Goal: Task Accomplishment & Management: Manage account settings

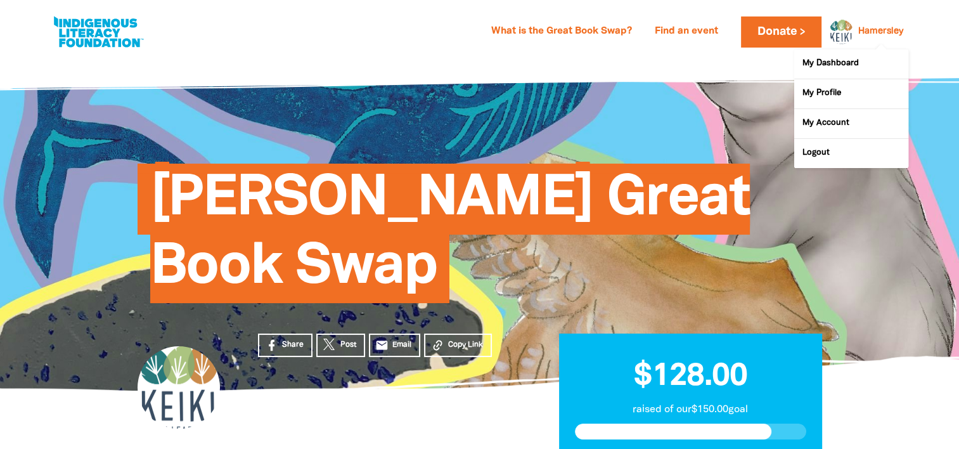
click at [879, 37] on div "Hamersley" at bounding box center [880, 31] width 55 height 19
click at [843, 63] on link "My Dashboard" at bounding box center [851, 63] width 114 height 29
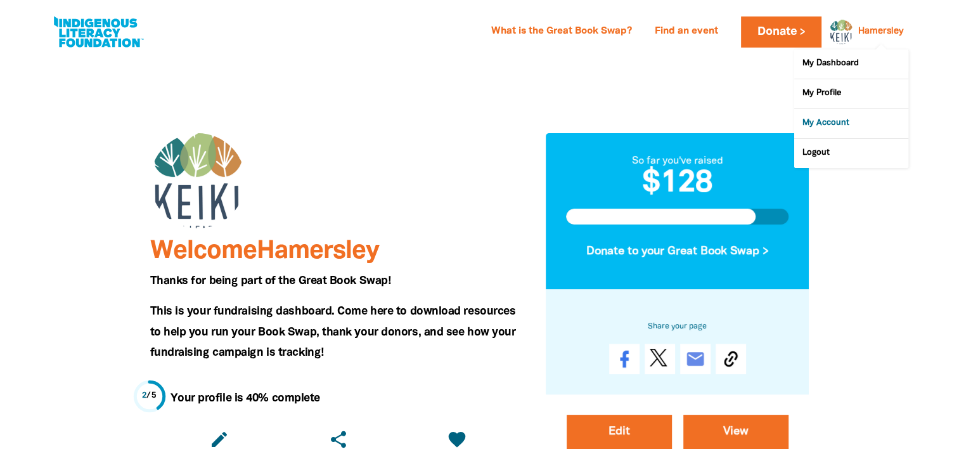
click at [839, 122] on link "My Account" at bounding box center [851, 123] width 114 height 29
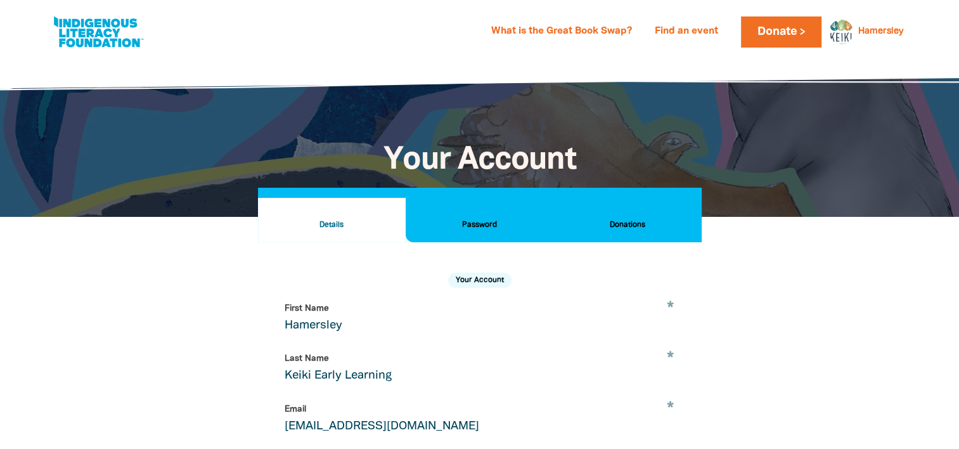
select select "AU"
click at [637, 217] on button "Donations" at bounding box center [628, 220] width 148 height 44
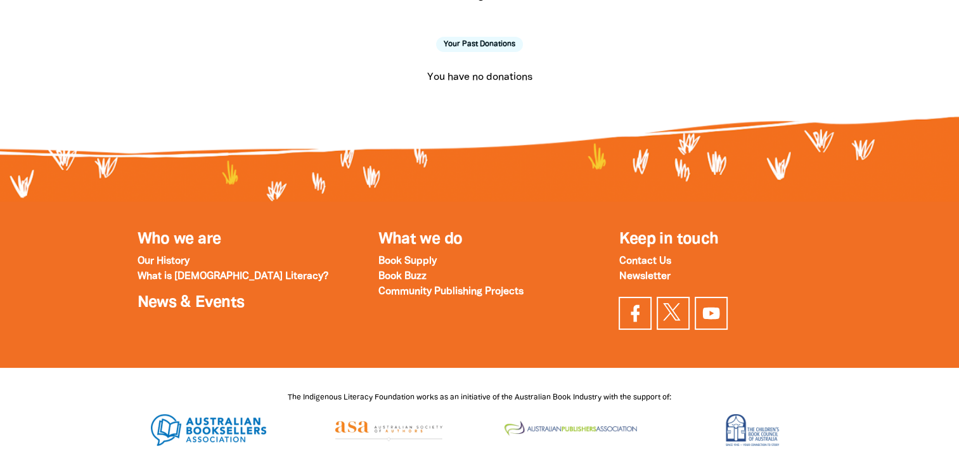
scroll to position [127, 0]
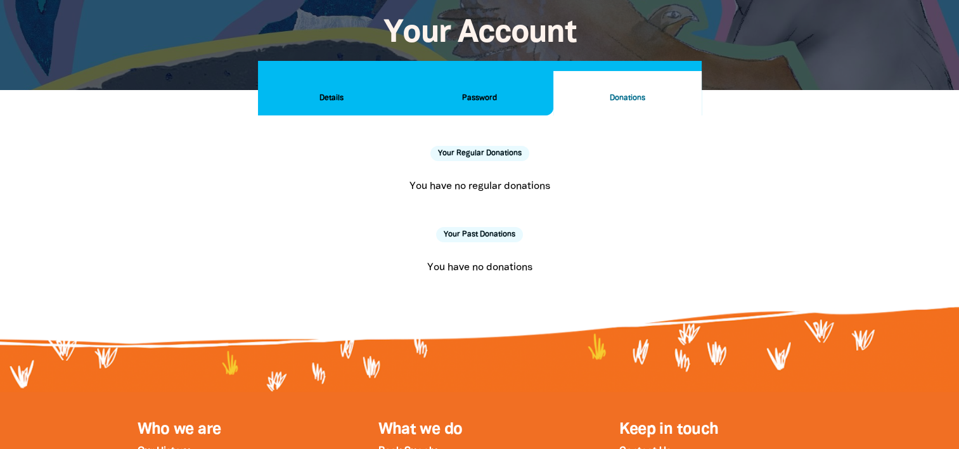
click at [341, 91] on h2 "Details" at bounding box center [331, 98] width 127 height 14
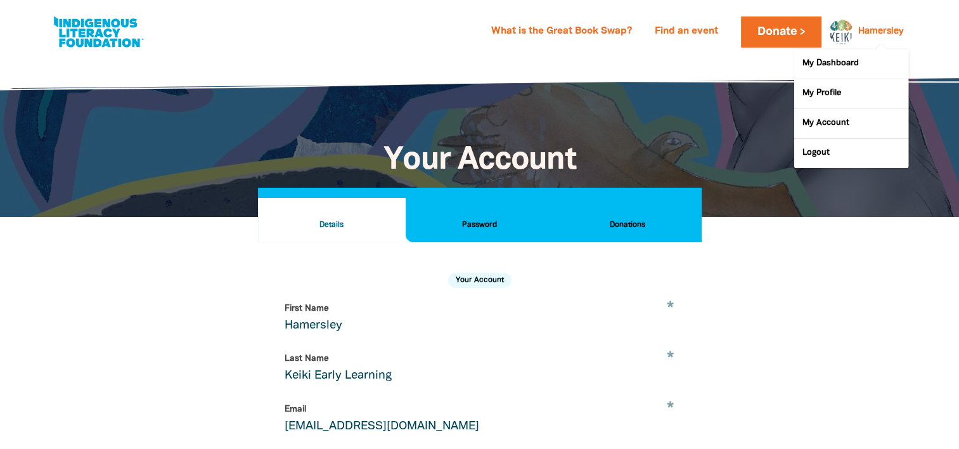
click at [886, 33] on link "Hamersley" at bounding box center [881, 31] width 45 height 9
click at [843, 96] on link "My Profile" at bounding box center [851, 93] width 114 height 29
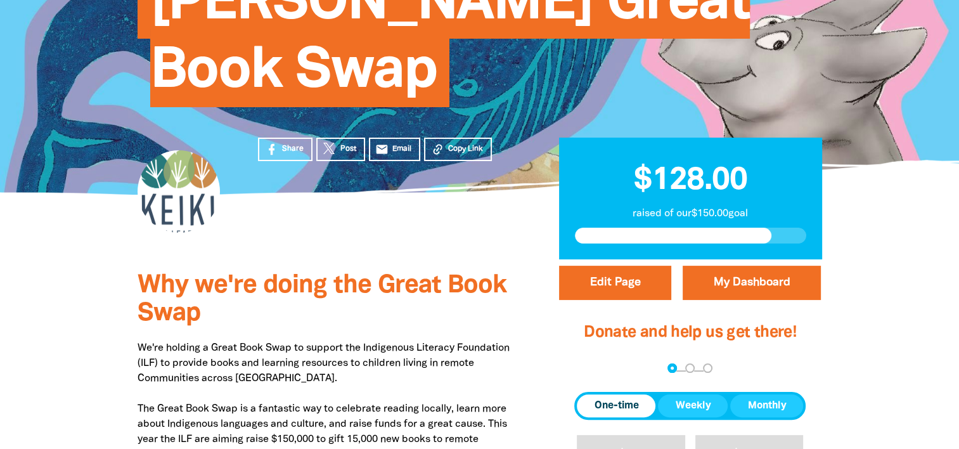
scroll to position [380, 0]
